Goal: Communication & Community: Answer question/provide support

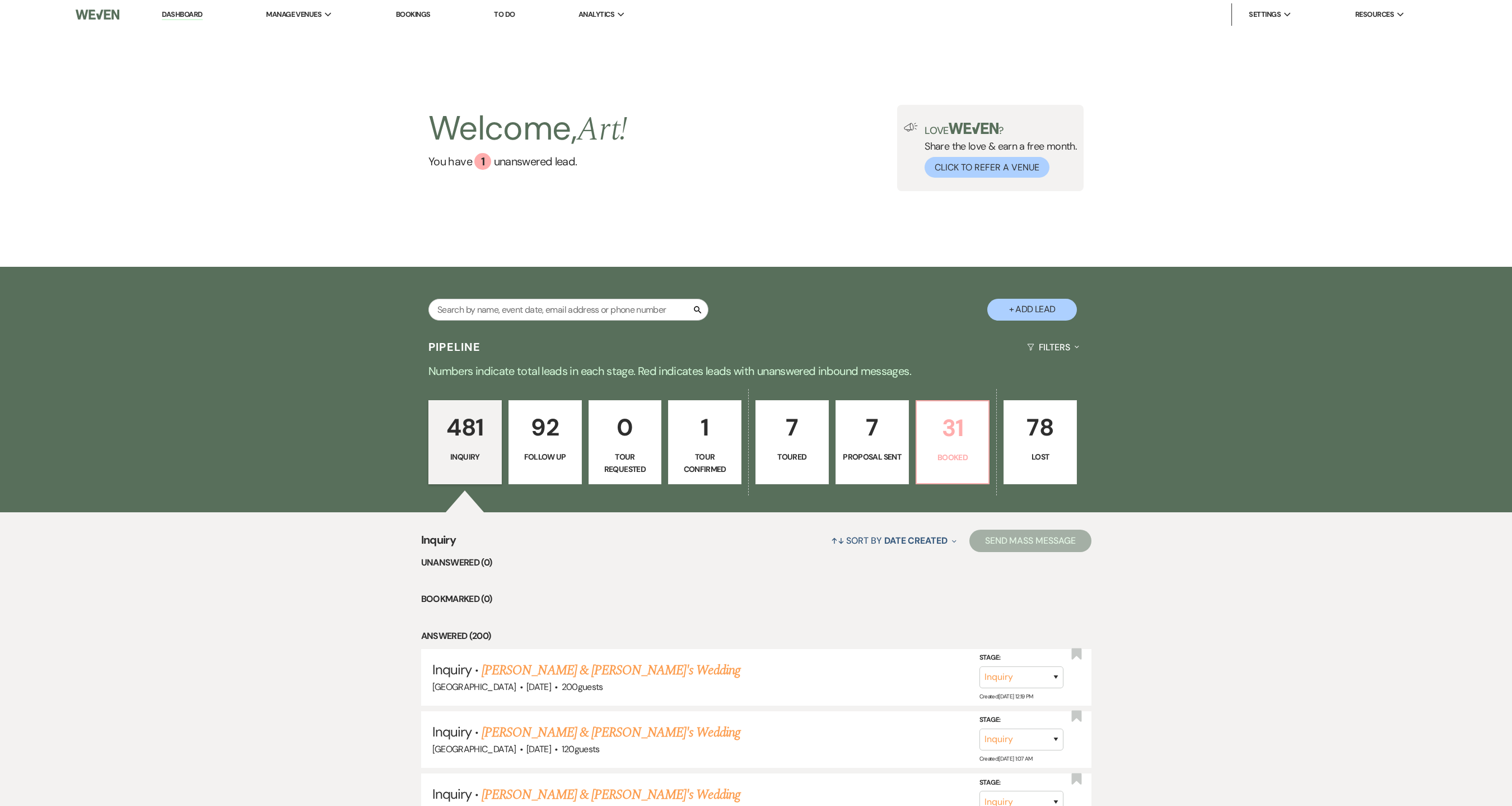
click at [948, 445] on p "31" at bounding box center [953, 428] width 59 height 38
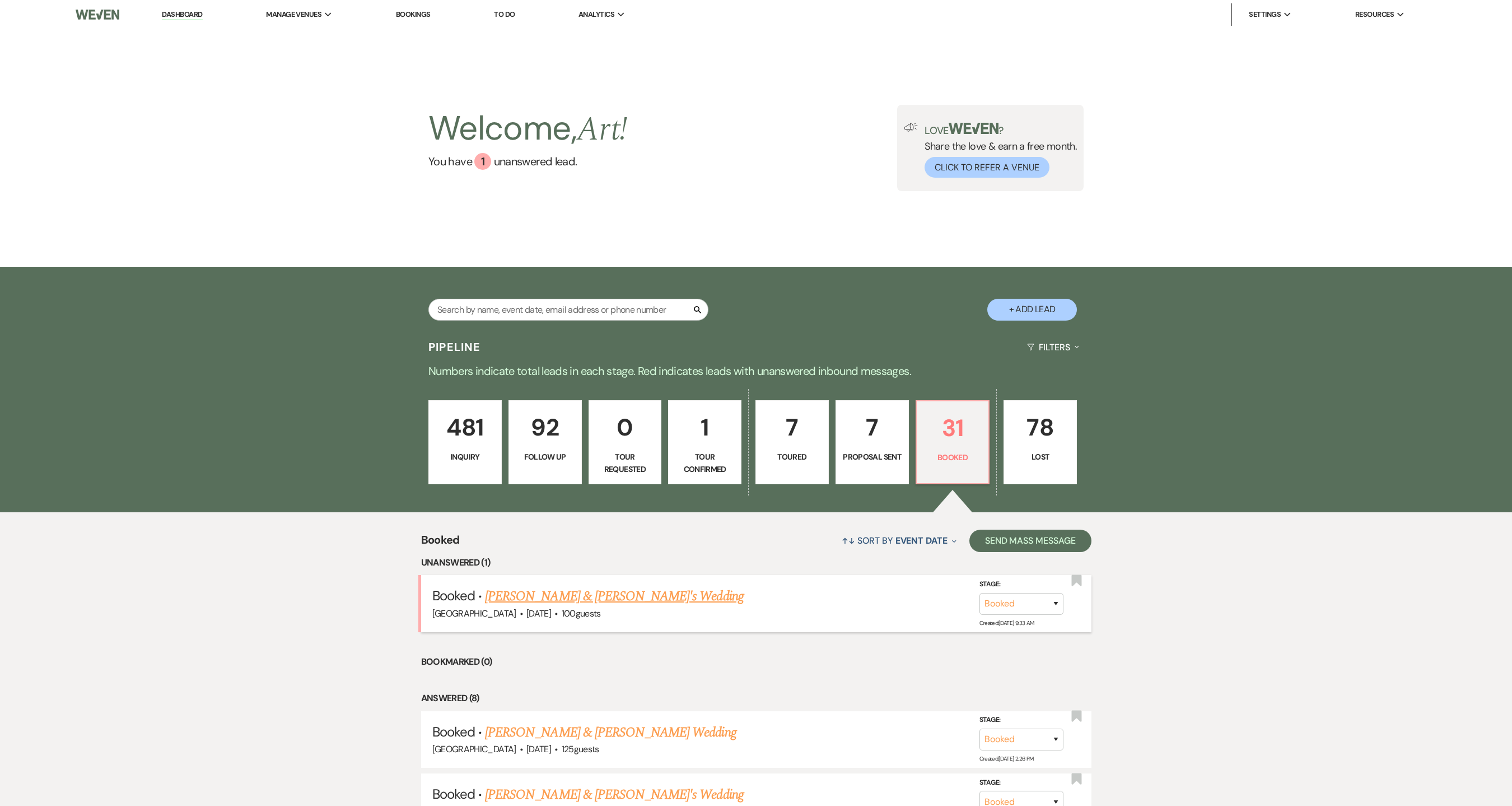
click at [522, 537] on li "Booked · [PERSON_NAME] & [PERSON_NAME]'s [GEOGRAPHIC_DATA] · [DATE] · 100 guest…" at bounding box center [756, 603] width 670 height 56
click at [522, 537] on link "[PERSON_NAME] & [PERSON_NAME]'s Wedding" at bounding box center [615, 596] width 259 height 20
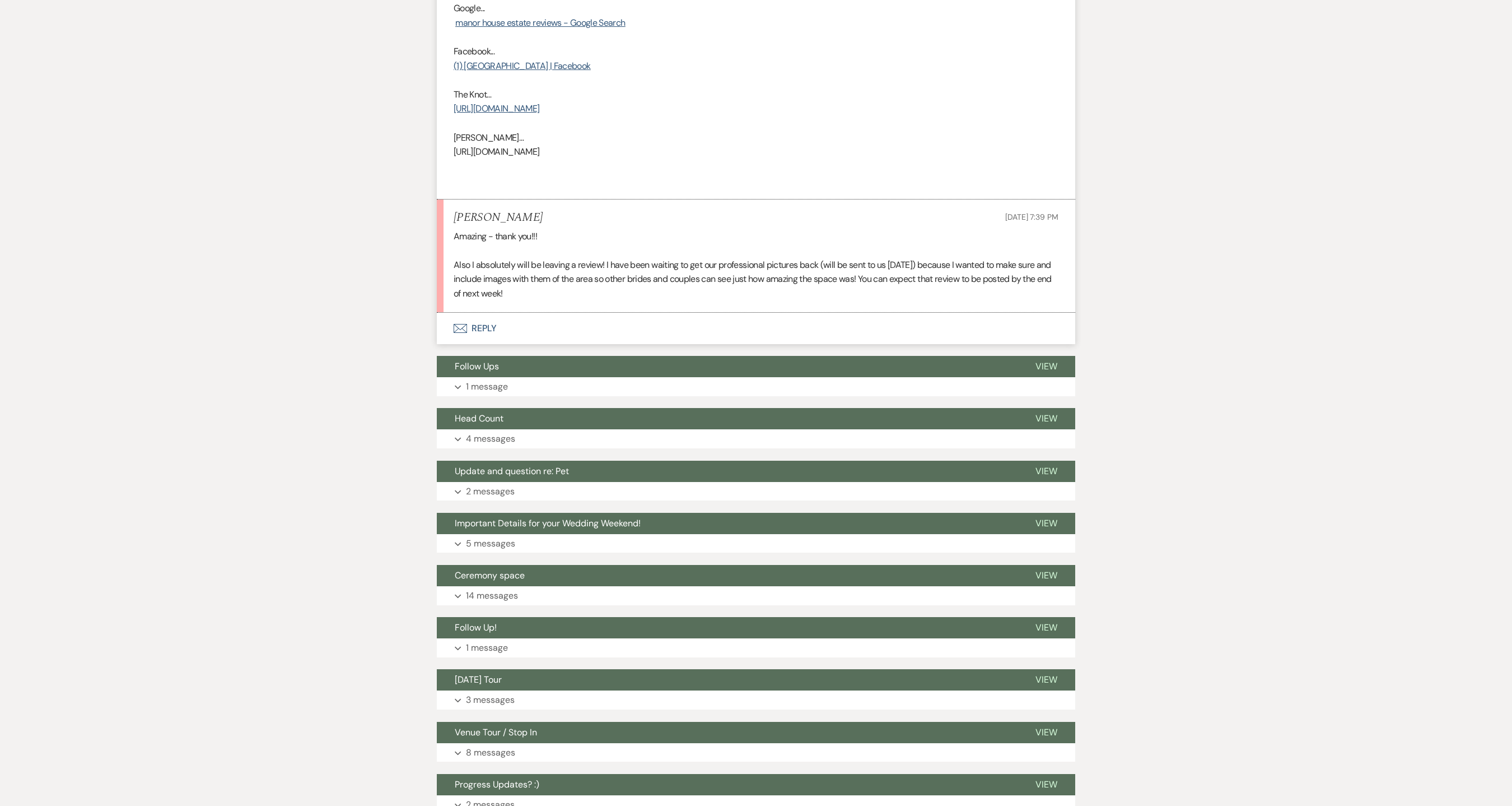
scroll to position [785, 0]
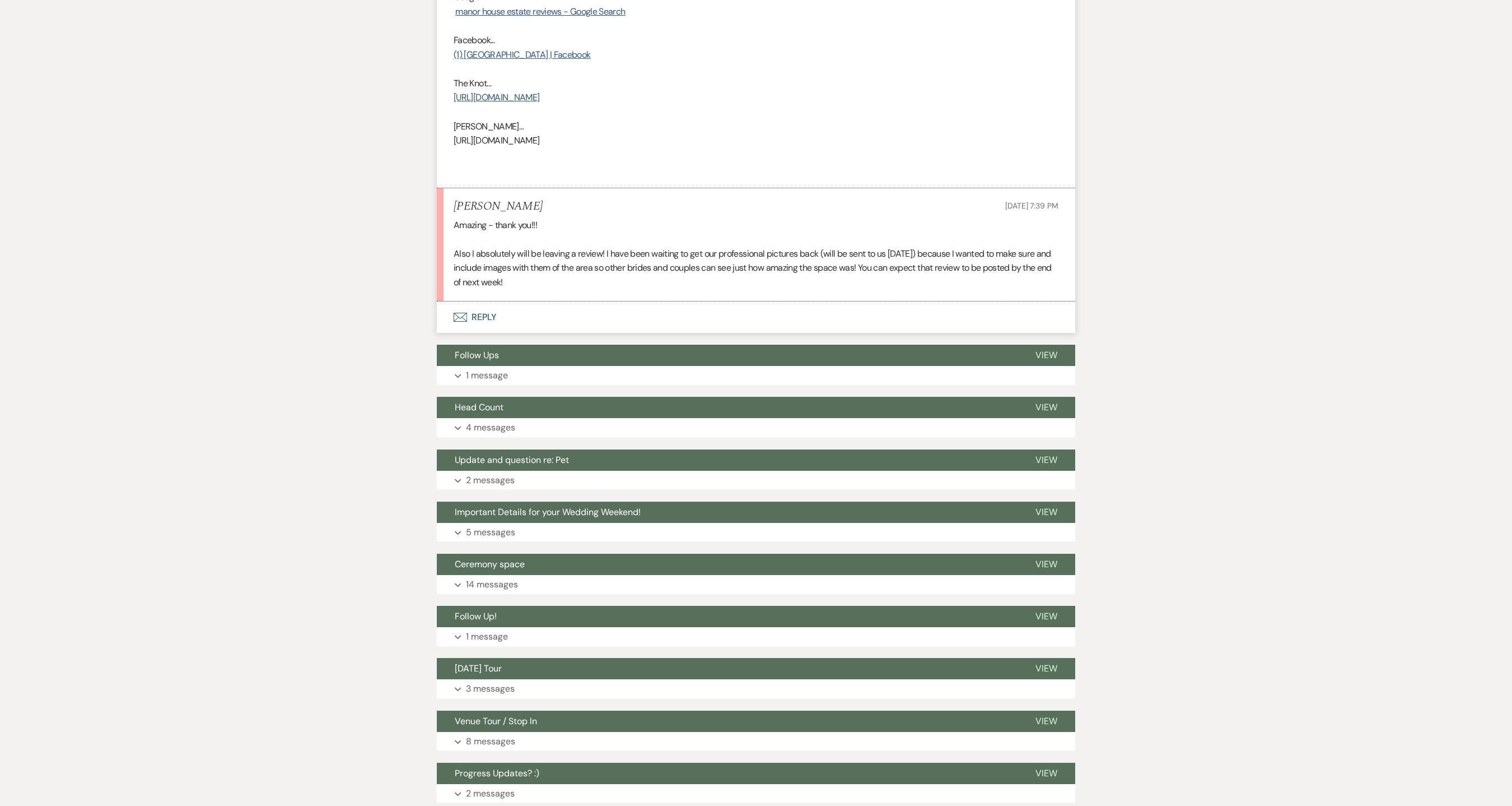
click at [488, 328] on button "Envelope Reply" at bounding box center [756, 317] width 639 height 31
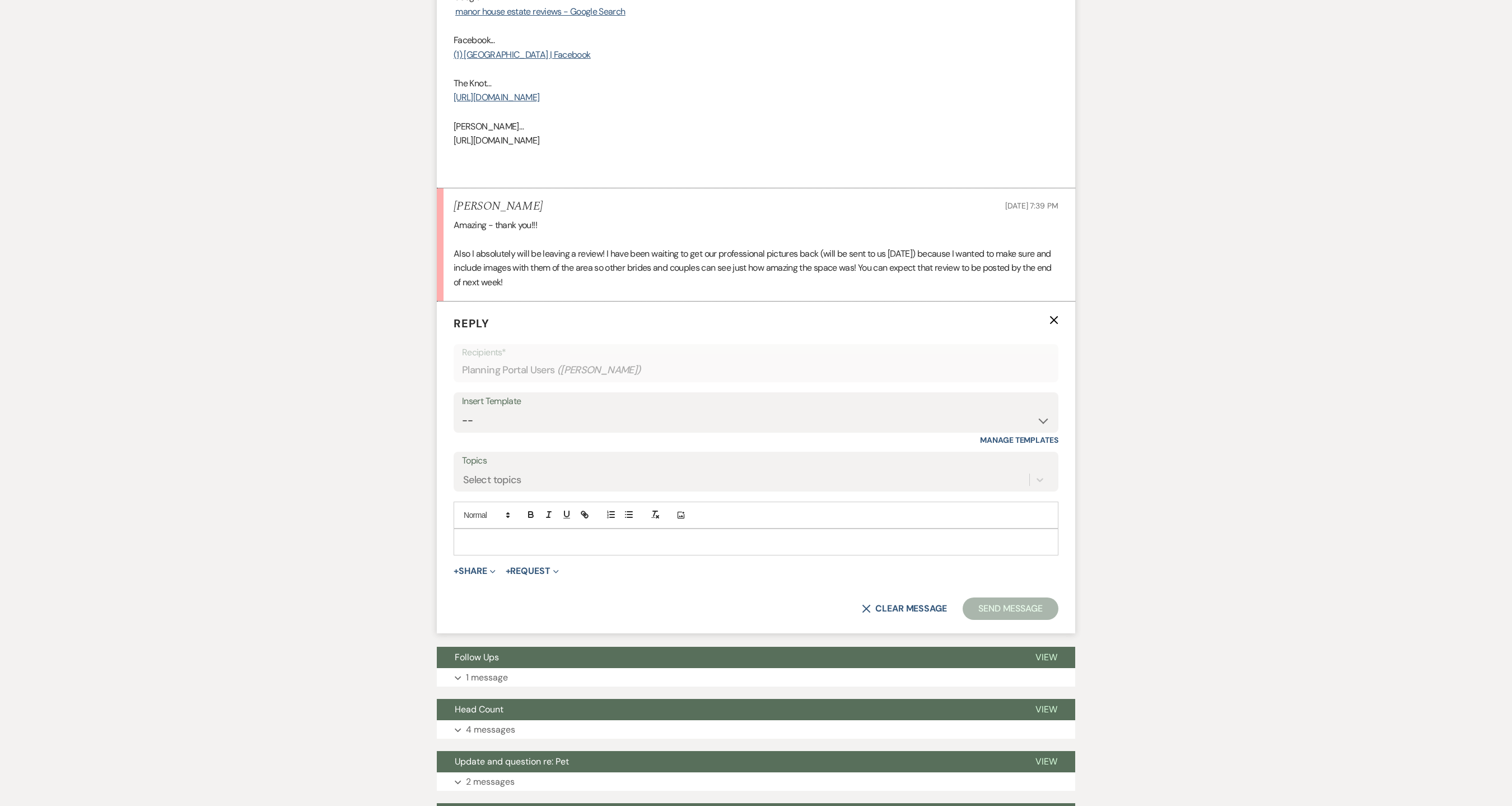
scroll to position [802, 0]
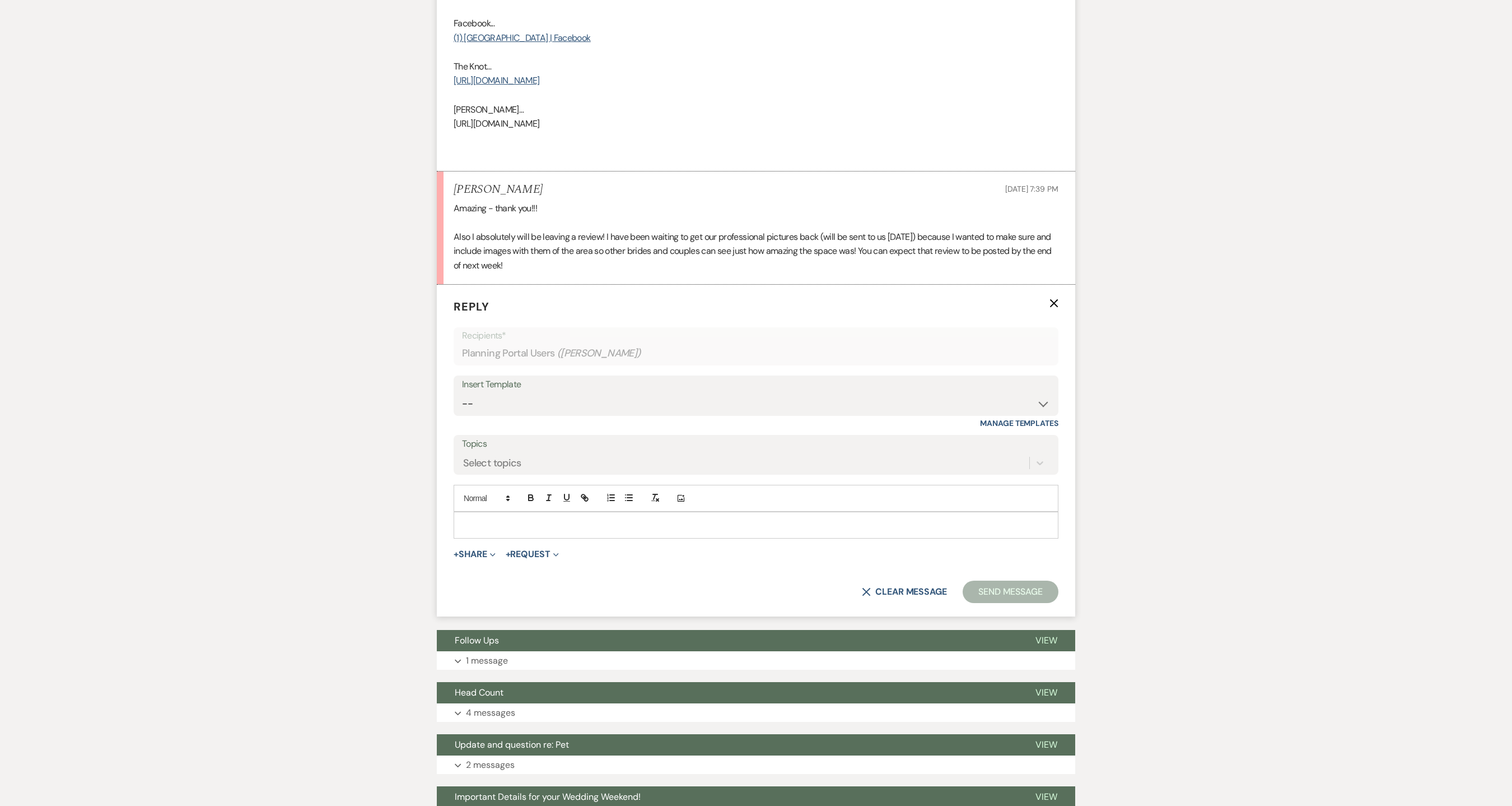
click at [533, 522] on p at bounding box center [756, 525] width 587 height 12
click at [1007, 537] on button "Send Message" at bounding box center [1010, 592] width 96 height 22
